Goal: Task Accomplishment & Management: Use online tool/utility

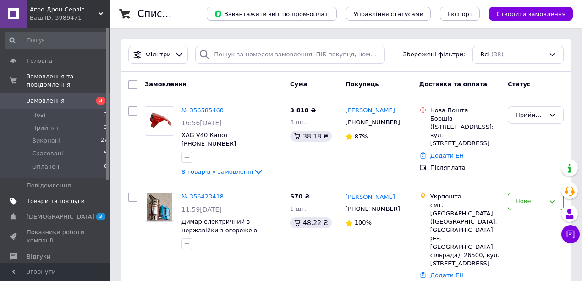
click at [61, 197] on span "Товари та послуги" at bounding box center [56, 201] width 58 height 8
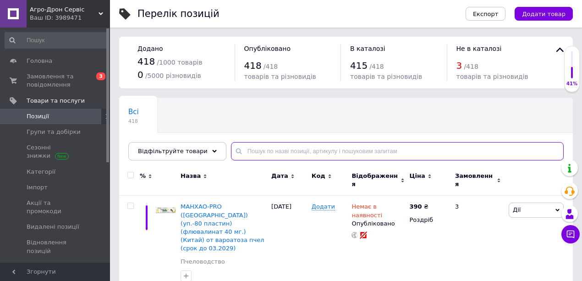
click at [317, 149] on input "text" at bounding box center [397, 151] width 333 height 18
paste input "[PHONE_NUMBER]"
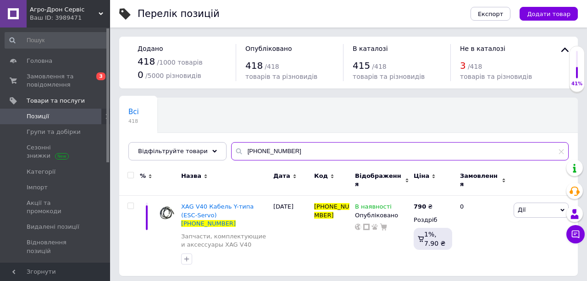
type input "[PHONE_NUMBER]"
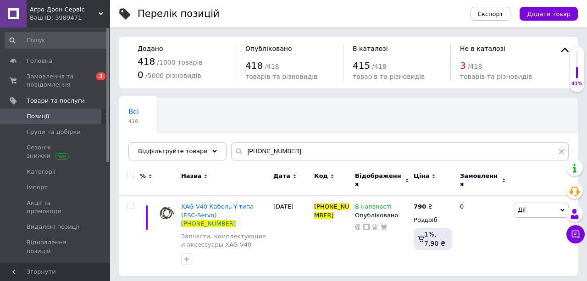
click at [560, 151] on icon at bounding box center [561, 152] width 6 height 6
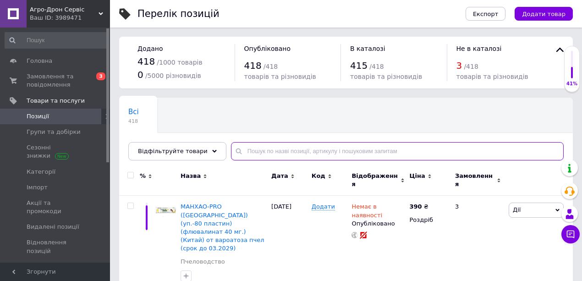
click at [259, 152] on input "text" at bounding box center [397, 151] width 333 height 18
paste input "[PHONE_NUMBER]"
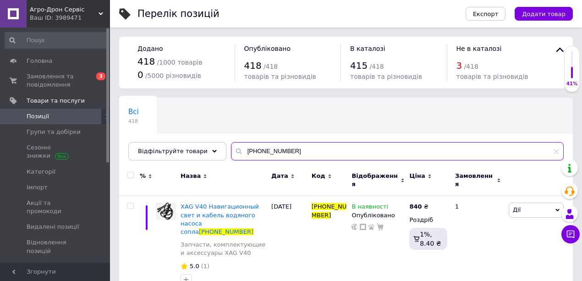
drag, startPoint x: 315, startPoint y: 148, endPoint x: 228, endPoint y: 154, distance: 87.8
click at [231, 154] on div "[PHONE_NUMBER]" at bounding box center [397, 151] width 333 height 18
paste input "[PHONE_NUMBER]"
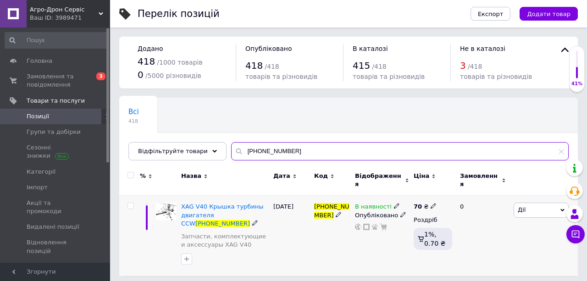
type input "[PHONE_NUMBER]"
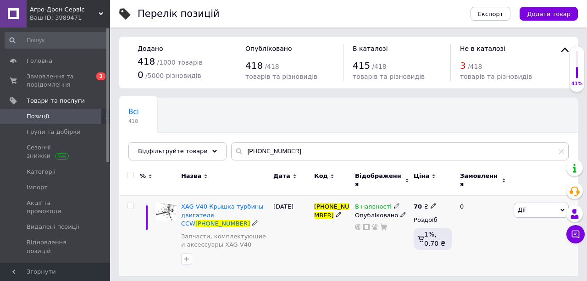
click at [430, 203] on icon at bounding box center [433, 206] width 6 height 6
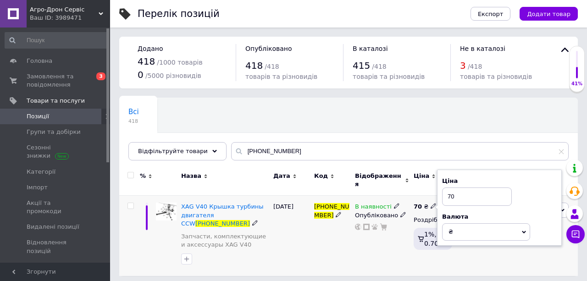
drag, startPoint x: 456, startPoint y: 186, endPoint x: 447, endPoint y: 192, distance: 9.9
click at [447, 192] on input "70" at bounding box center [477, 196] width 70 height 18
type input "300"
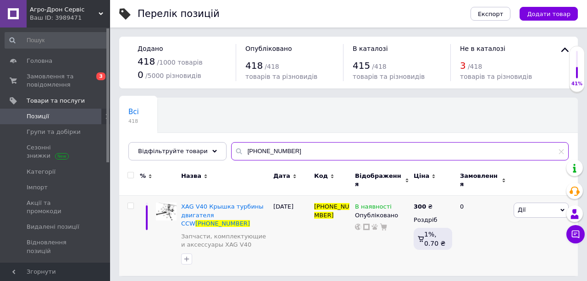
click at [277, 146] on input "[PHONE_NUMBER]" at bounding box center [399, 151] width 337 height 18
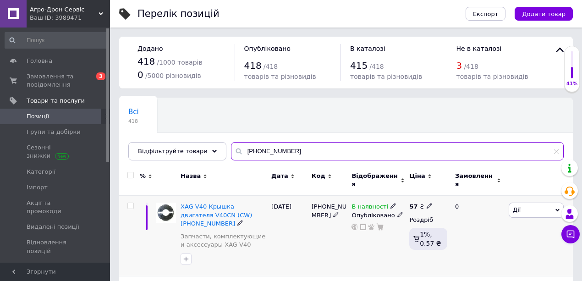
type input "[PHONE_NUMBER]"
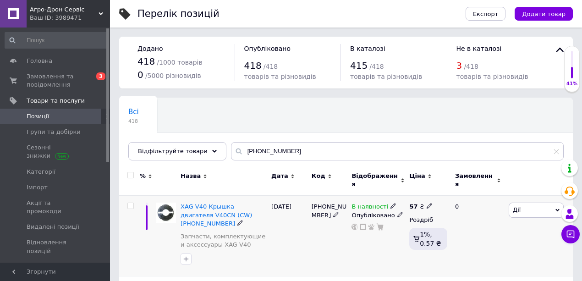
click at [427, 203] on icon at bounding box center [430, 206] width 6 height 6
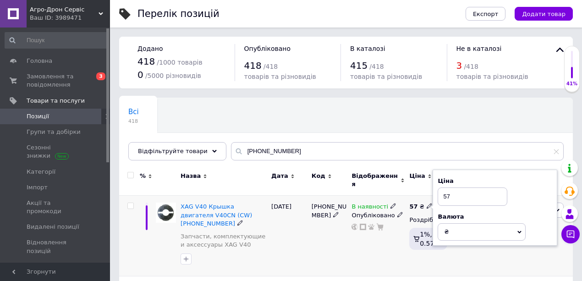
drag, startPoint x: 457, startPoint y: 189, endPoint x: 435, endPoint y: 193, distance: 22.9
click at [435, 193] on div "Ціна 57 Валюта ₴ $ EUR CHF GBP ¥ PLN ₸ MDL HUF KGS CNY TRY KRW lei" at bounding box center [495, 208] width 125 height 77
type input "300"
